Goal: Task Accomplishment & Management: Manage account settings

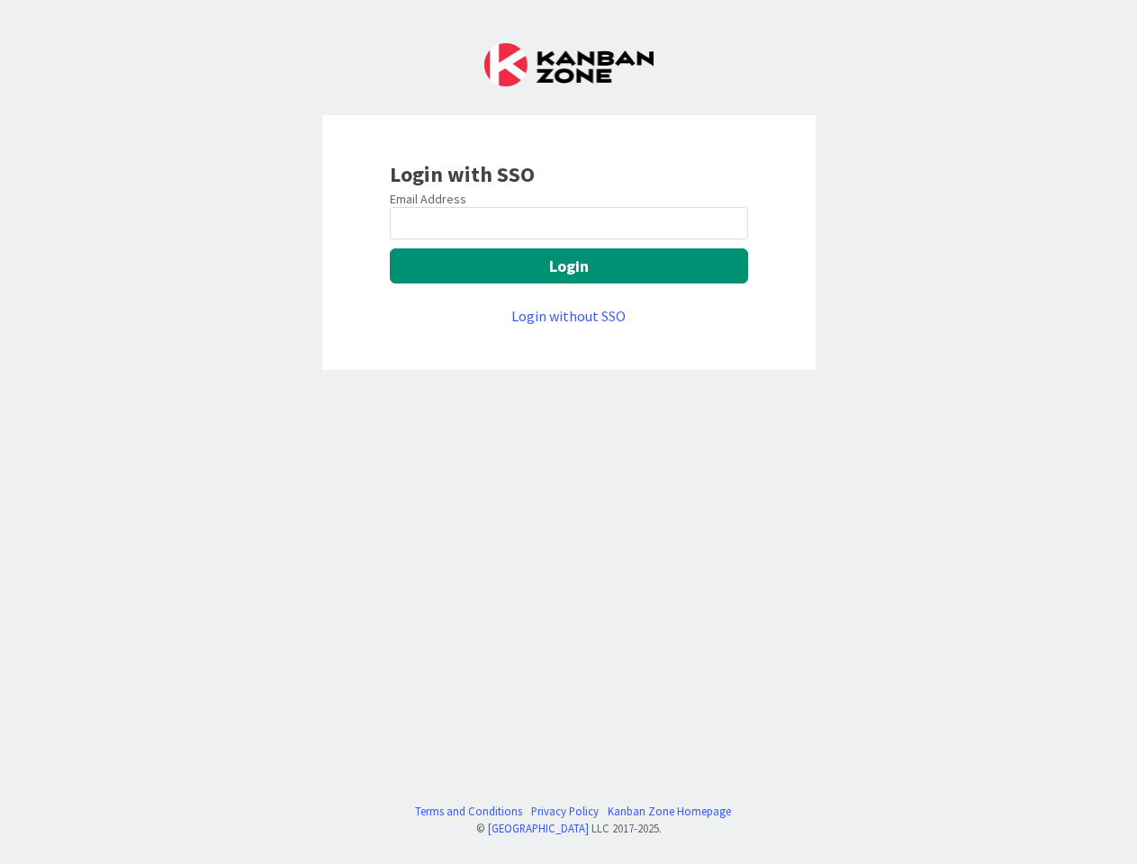
click at [568, 432] on div "Login with SSO Email Address Login Login without SSO Terms and Conditions Priva…" at bounding box center [568, 432] width 1137 height 864
click at [569, 265] on button "Login" at bounding box center [569, 265] width 358 height 35
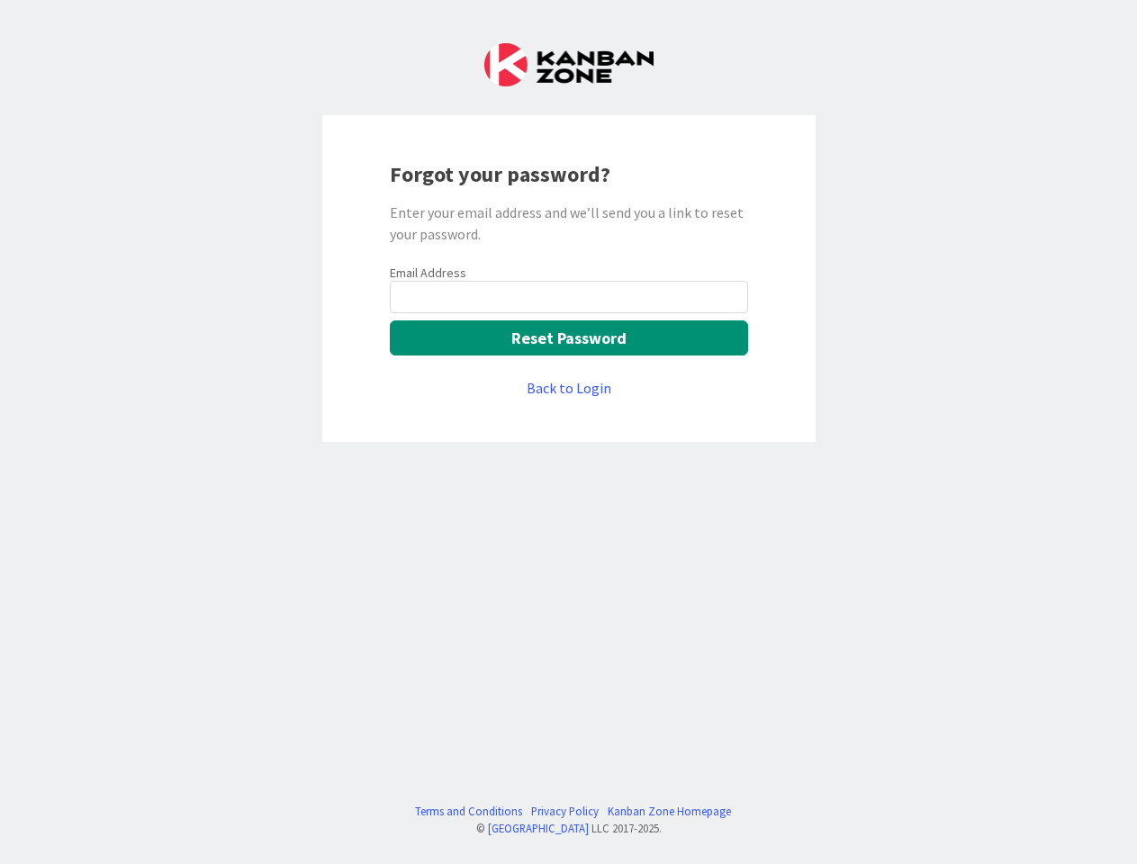
click at [568, 432] on div "Forgot your password? Enter your email address and we’ll send you a link to res…" at bounding box center [568, 278] width 493 height 327
click at [569, 337] on button "Reset Password" at bounding box center [569, 337] width 358 height 35
